Goal: Information Seeking & Learning: Learn about a topic

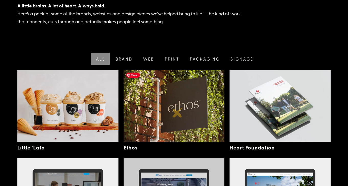
scroll to position [97, 0]
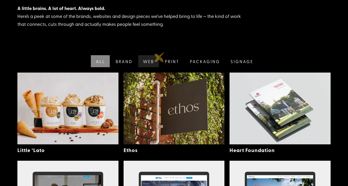
click at [153, 61] on link "Web" at bounding box center [148, 61] width 22 height 12
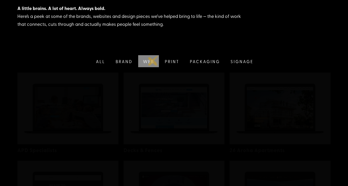
scroll to position [101, 0]
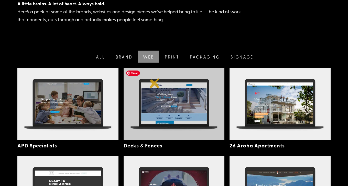
click at [155, 83] on img at bounding box center [173, 104] width 101 height 72
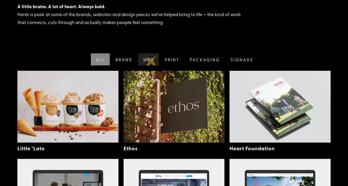
click at [151, 61] on link "Web" at bounding box center [148, 59] width 22 height 12
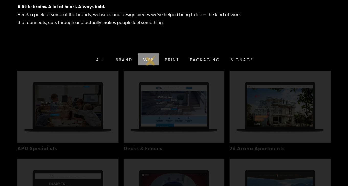
scroll to position [101, 0]
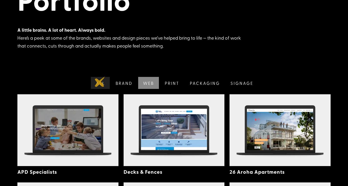
click at [100, 82] on link "All" at bounding box center [100, 83] width 20 height 12
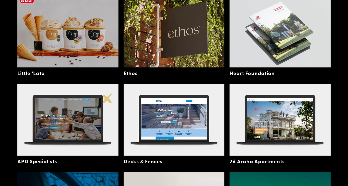
scroll to position [184, 0]
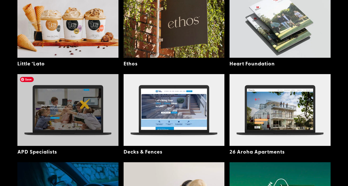
click at [85, 104] on img at bounding box center [67, 110] width 101 height 72
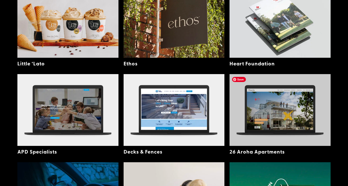
click at [288, 115] on img at bounding box center [279, 110] width 101 height 72
click at [282, 101] on img at bounding box center [279, 110] width 101 height 72
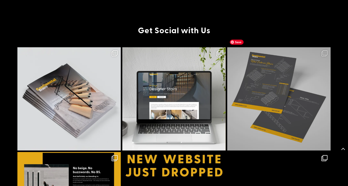
scroll to position [856, 0]
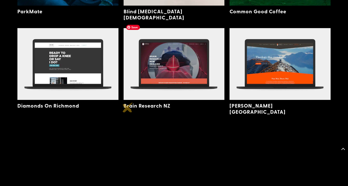
scroll to position [416, 0]
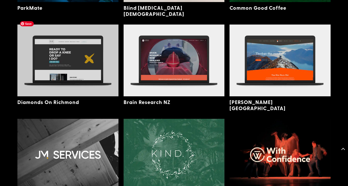
click at [89, 58] on img at bounding box center [67, 61] width 101 height 72
